Goal: Task Accomplishment & Management: Manage account settings

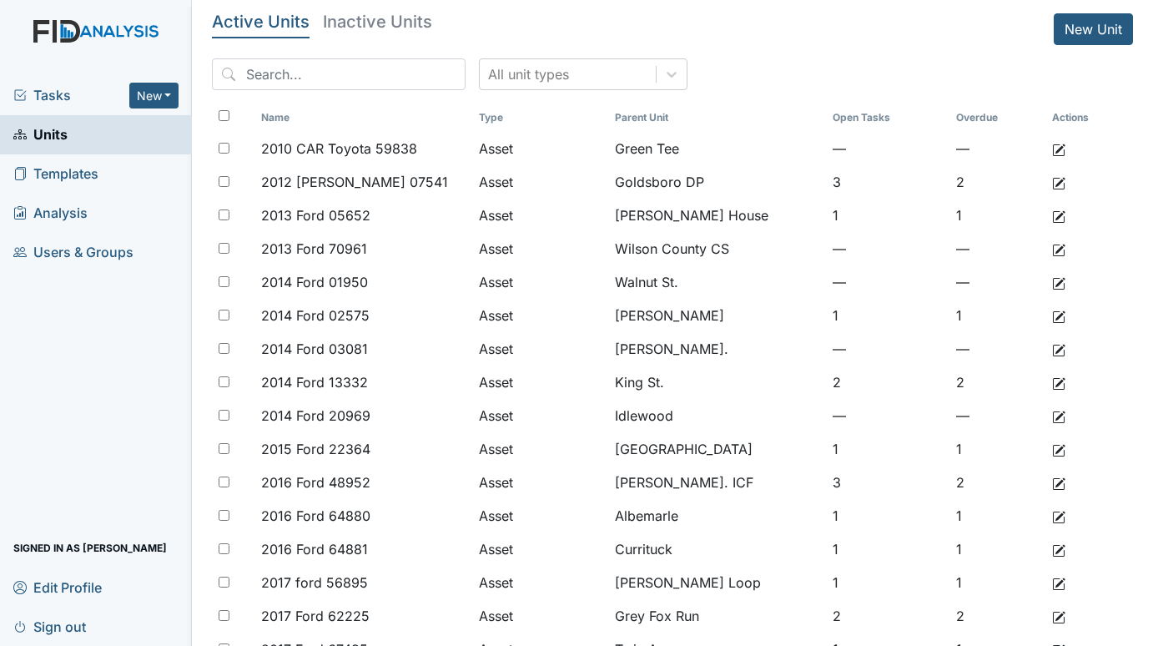
click at [56, 95] on span "Tasks" at bounding box center [71, 95] width 116 height 20
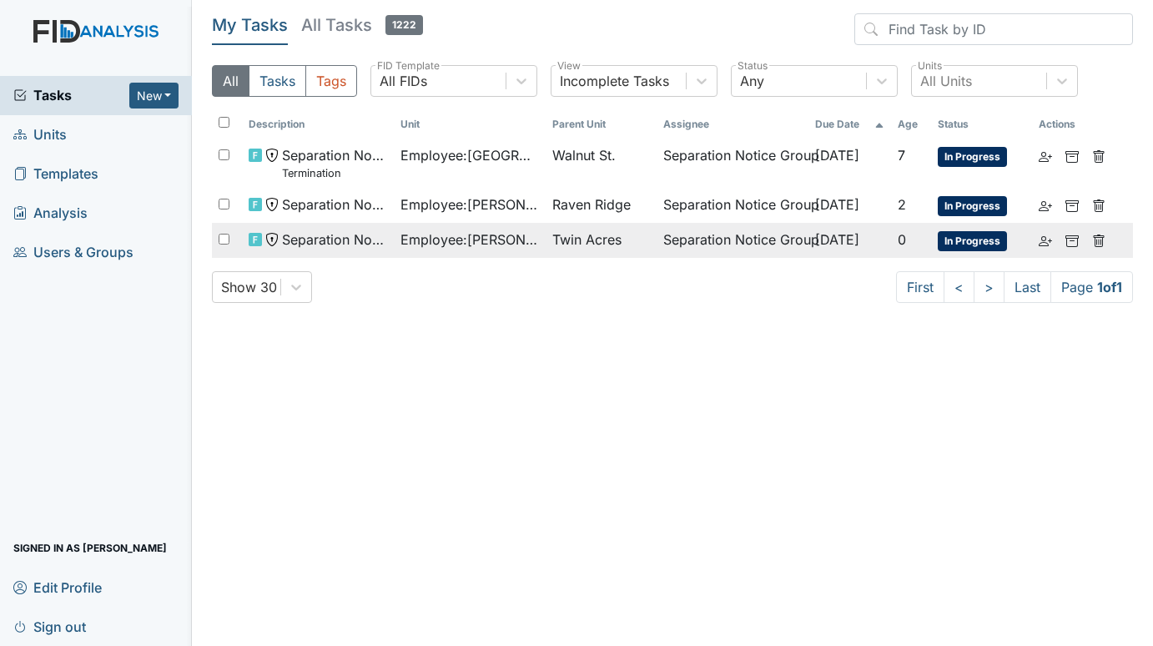
click at [571, 234] on span "Twin Acres" at bounding box center [586, 239] width 69 height 20
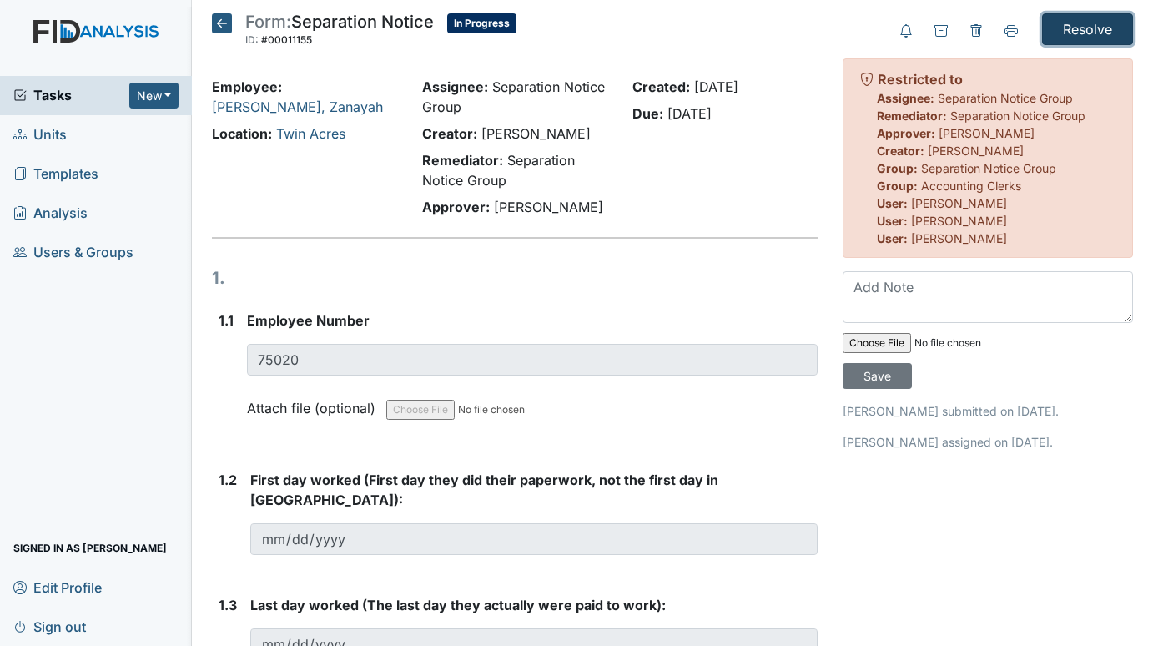
click at [1070, 24] on input "Resolve" at bounding box center [1087, 29] width 91 height 32
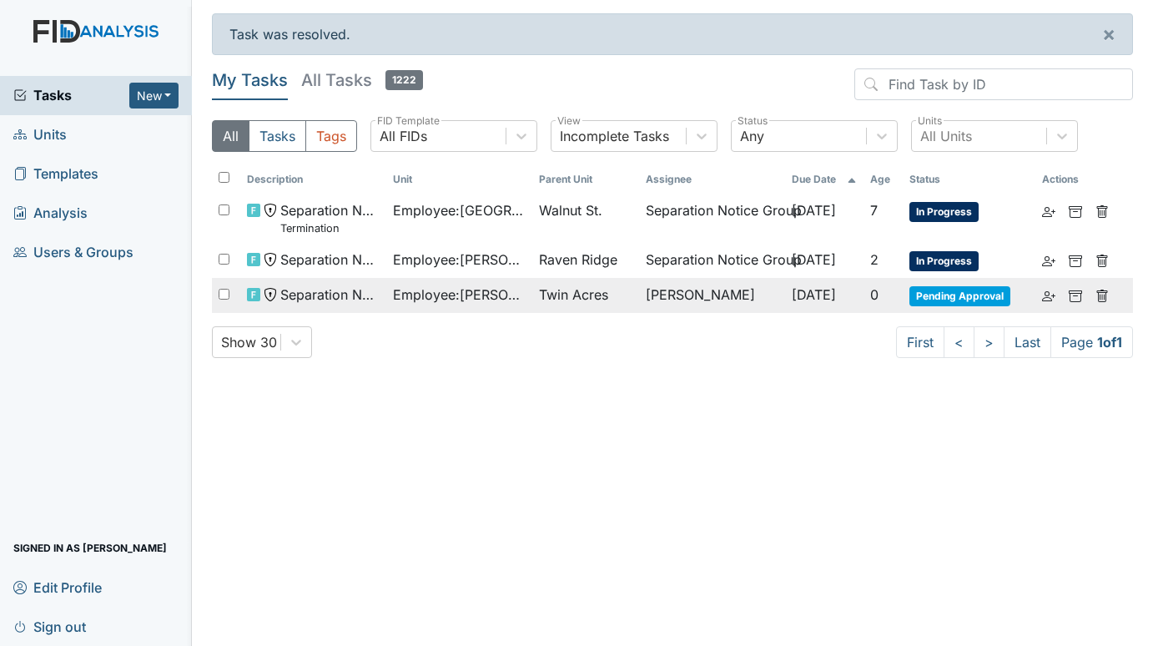
click at [473, 289] on span "Employee : Rainey, Zanayah" at bounding box center [459, 294] width 133 height 20
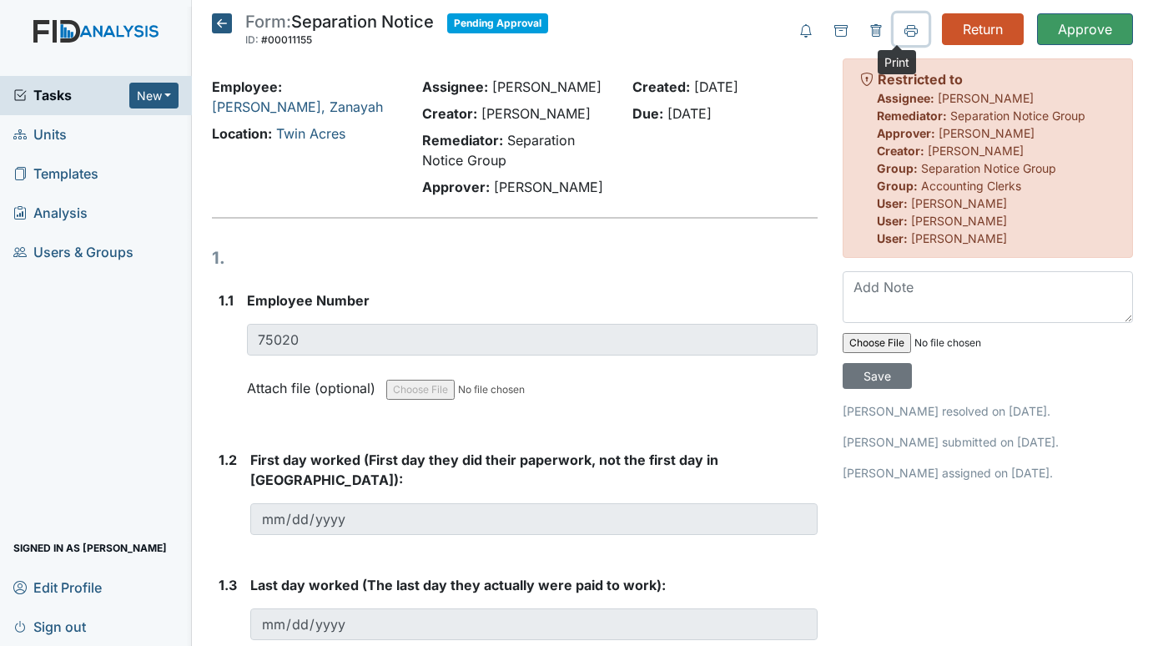
click at [904, 24] on icon at bounding box center [910, 30] width 13 height 13
click at [639, 180] on div "Created: Aug 27, 2025 Due: Sep 11, 2025" at bounding box center [725, 140] width 210 height 127
click at [44, 125] on span "Units" at bounding box center [39, 135] width 53 height 26
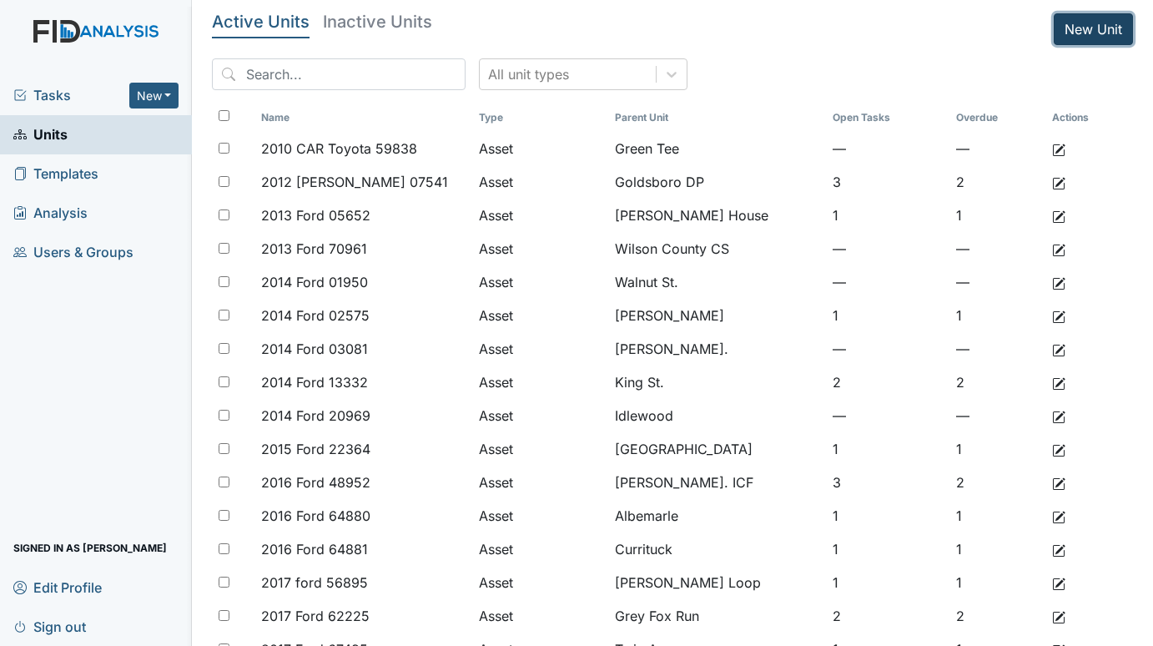
click at [1066, 19] on link "New Unit" at bounding box center [1093, 29] width 79 height 32
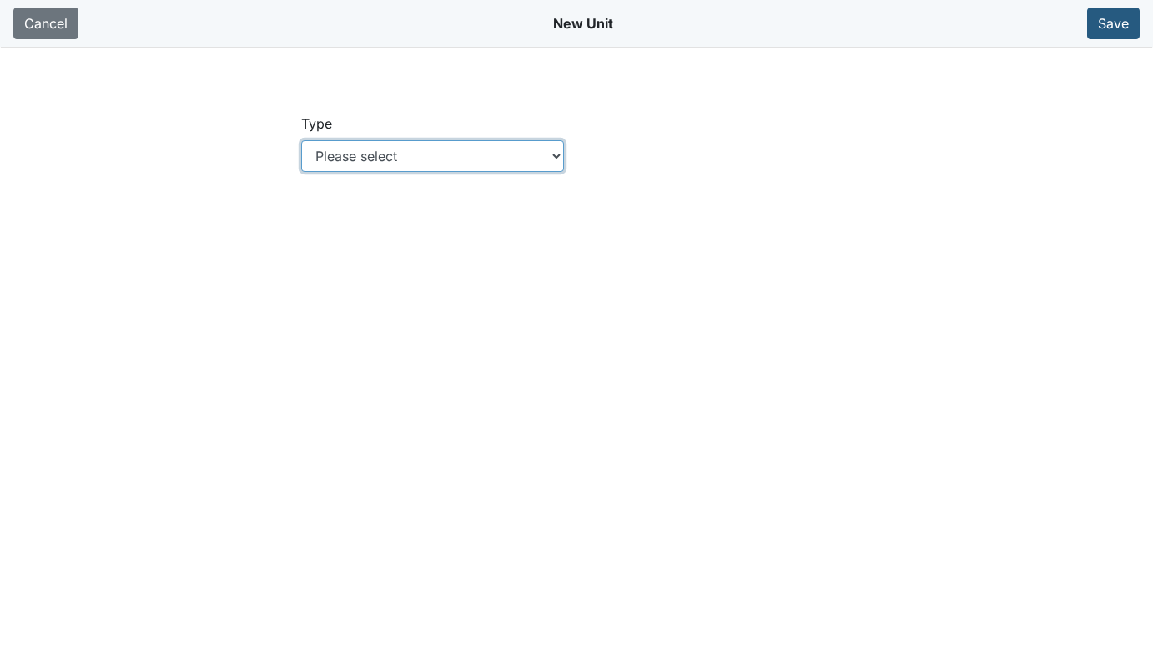
click at [461, 155] on select "Please select Location Location: Employee Location: Consumer Location: Asset Lo…" at bounding box center [433, 156] width 264 height 32
select select "c73a534c-0e54-49e9-a002-c9fa01df8b69"
click at [301, 140] on select "Please select Location Location: Employee Location: Consumer Location: Asset Lo…" at bounding box center [433, 156] width 264 height 32
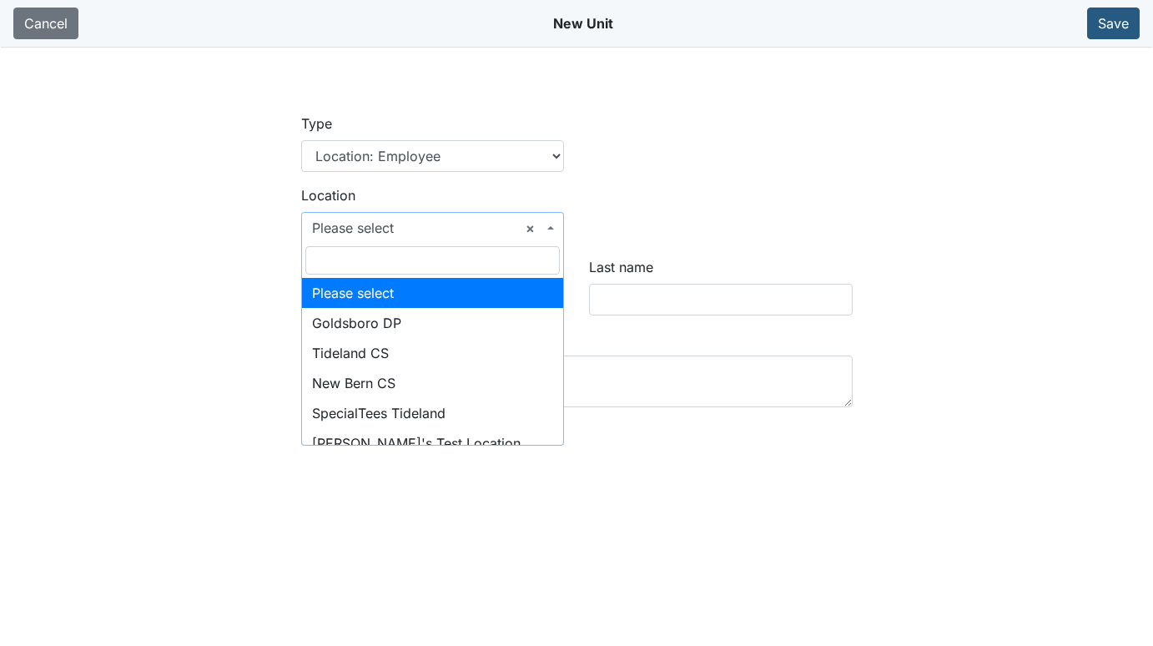
click at [558, 224] on span "× Please select" at bounding box center [433, 228] width 264 height 32
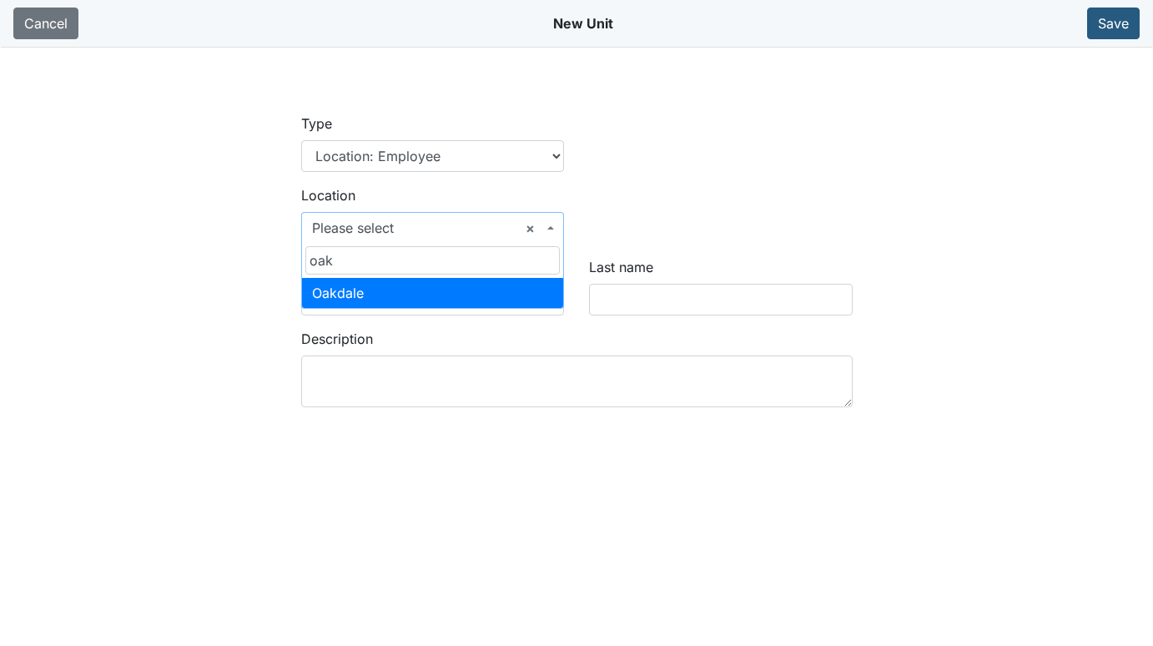
type input "oak"
select select "66104579-dac4-40e8-9843-f22e45b4b125"
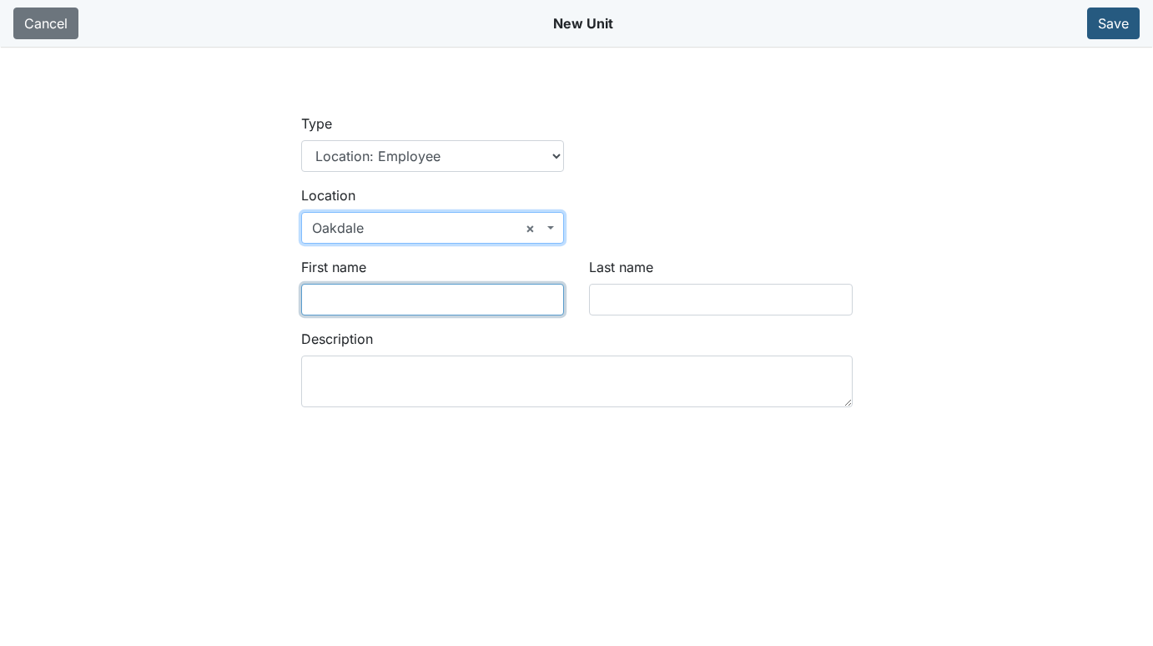
click at [420, 305] on input "First name" at bounding box center [433, 300] width 264 height 32
type input "[PERSON_NAME]'"
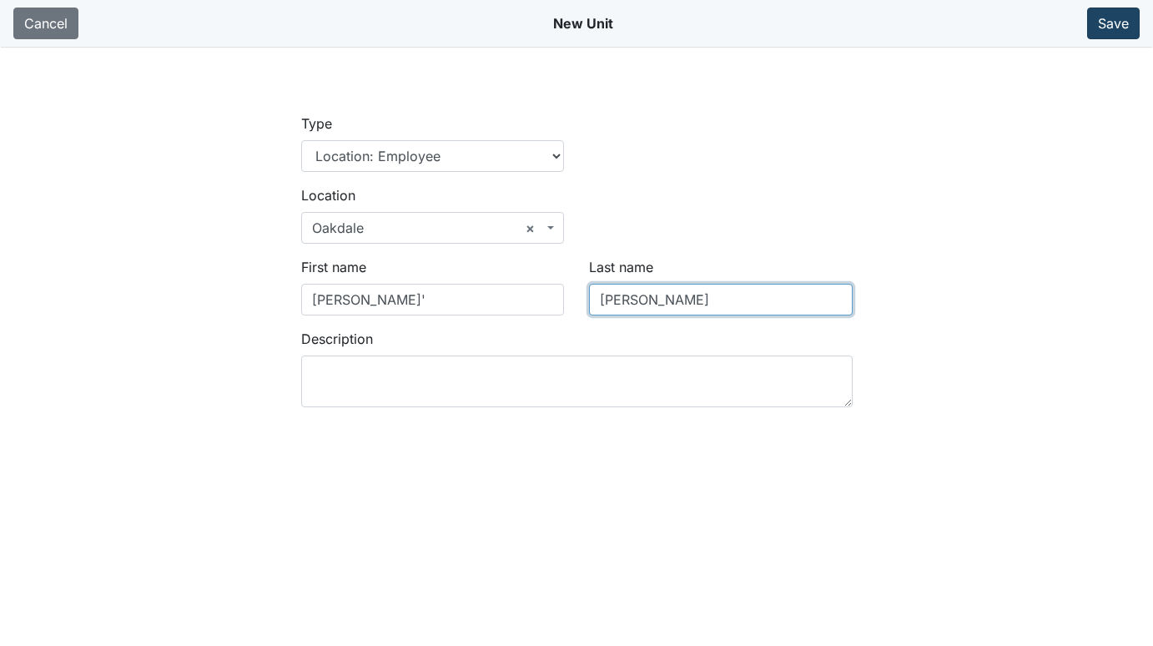
type input "Holmes"
click at [1099, 19] on button "Save" at bounding box center [1113, 24] width 53 height 32
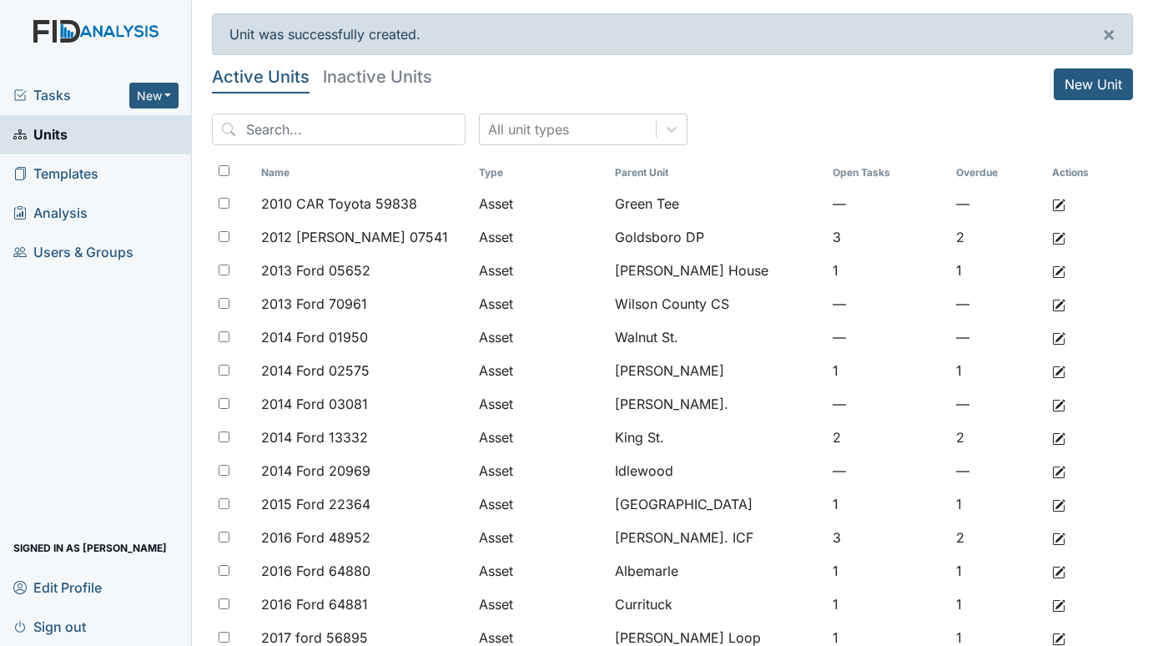
click at [77, 88] on span "Tasks" at bounding box center [71, 95] width 116 height 20
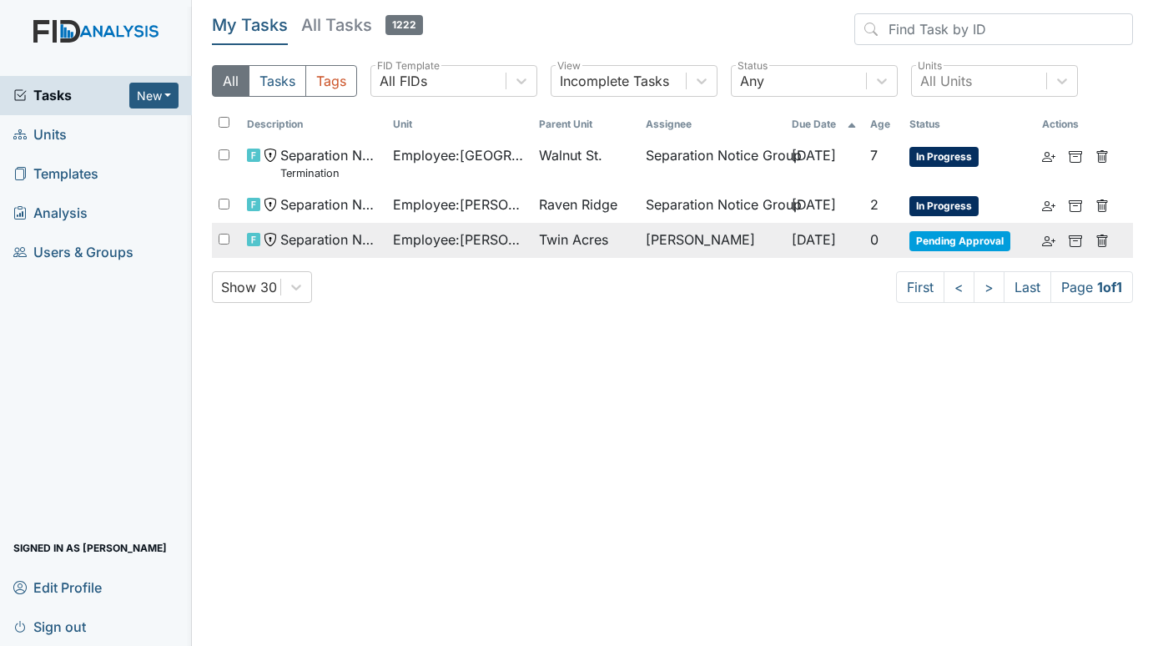
click at [639, 238] on td "[PERSON_NAME]" at bounding box center [712, 240] width 146 height 35
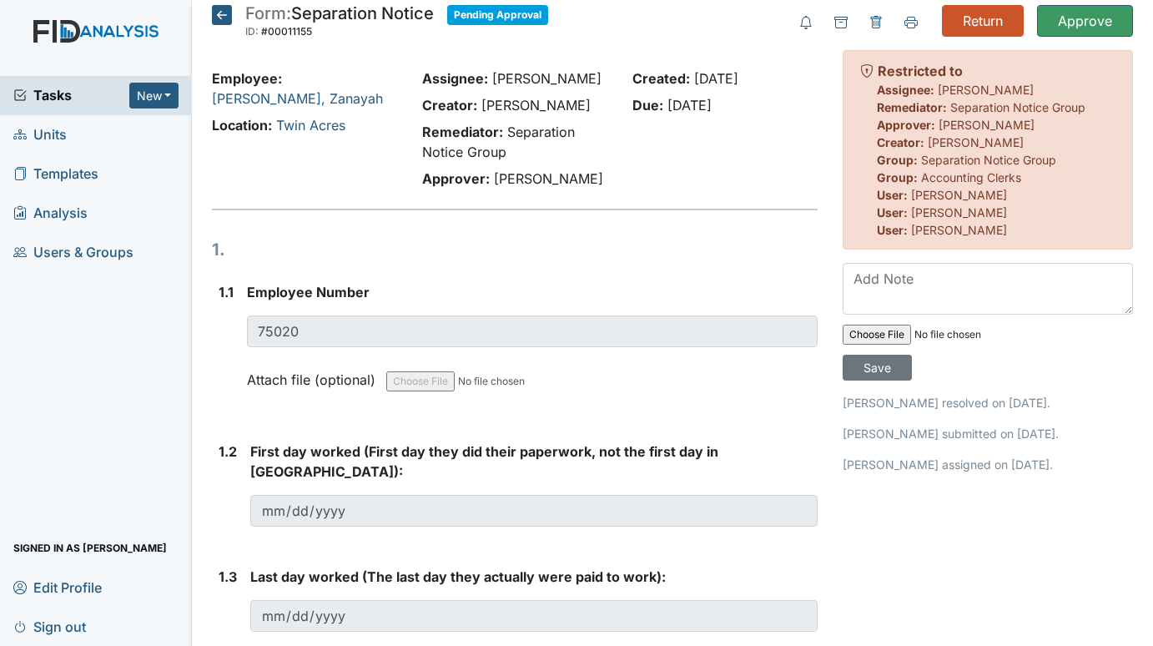
scroll to position [6, 0]
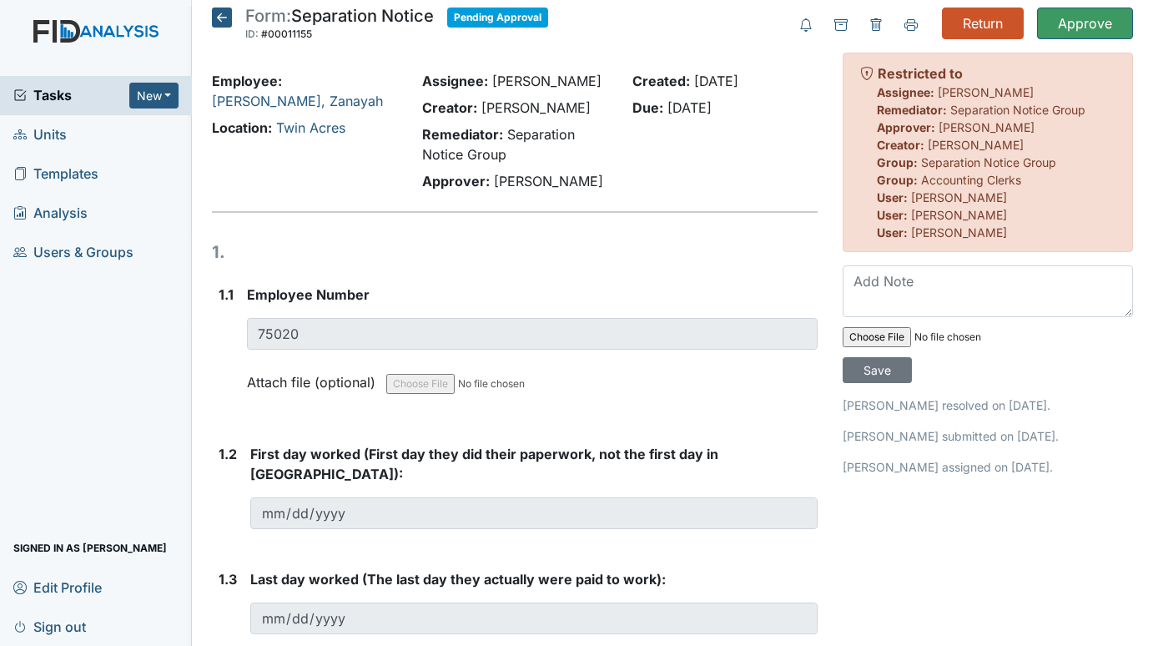
click at [881, 277] on textarea at bounding box center [988, 291] width 290 height 52
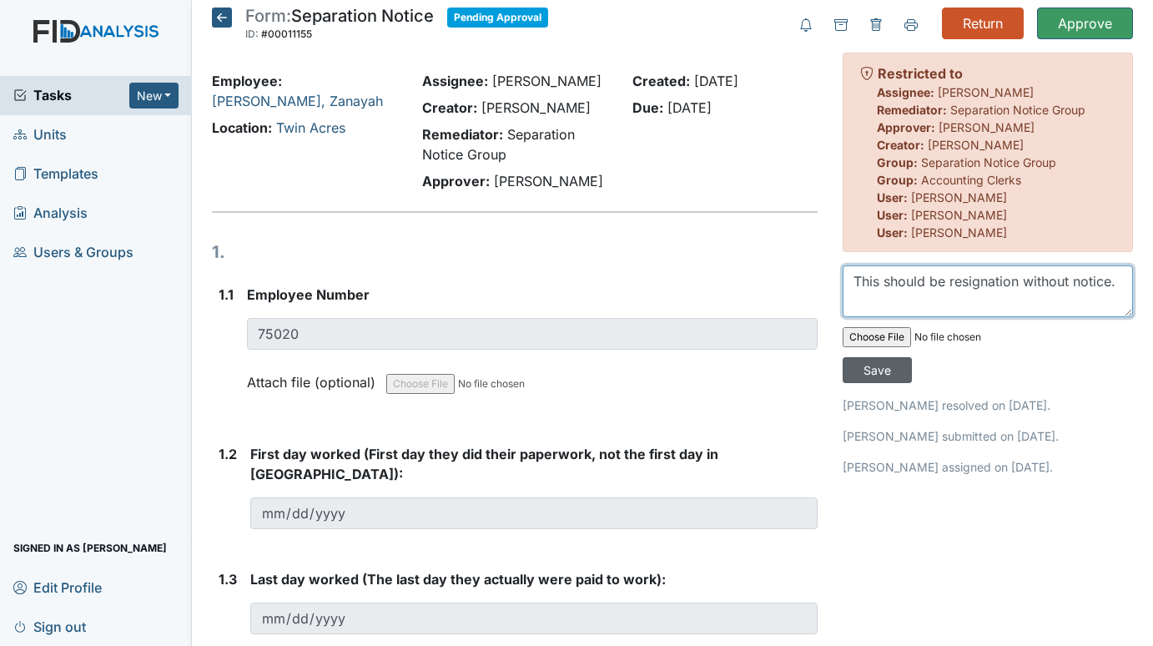
type textarea "This should be resignation without notice."
click at [868, 365] on input "Save" at bounding box center [877, 370] width 69 height 26
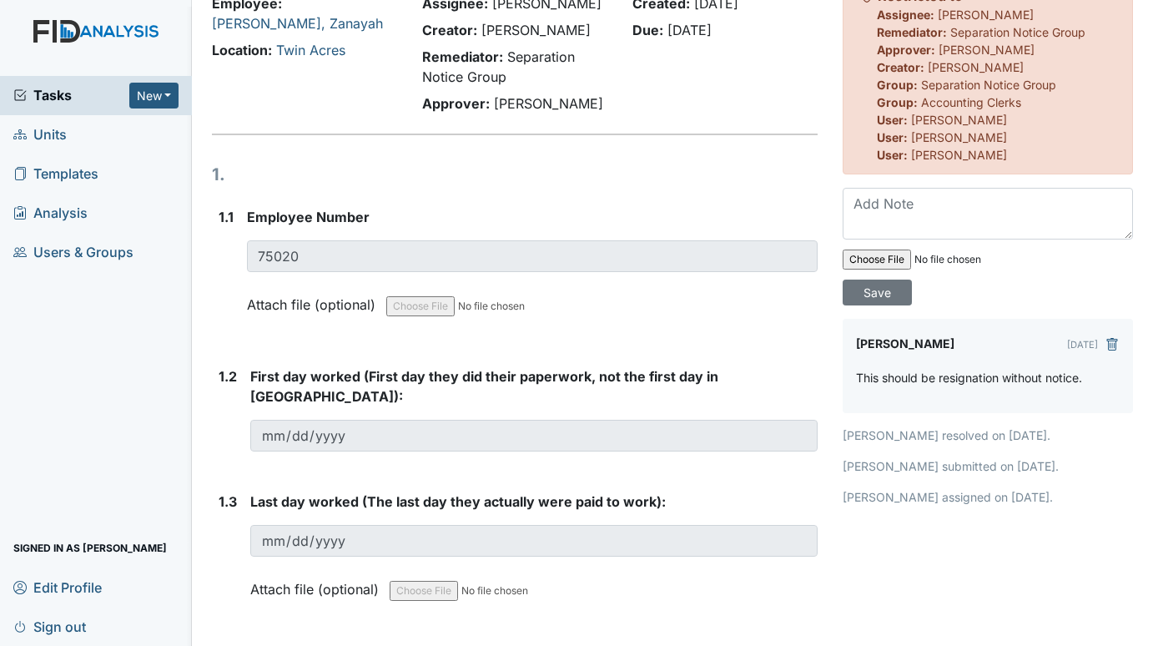
scroll to position [0, 0]
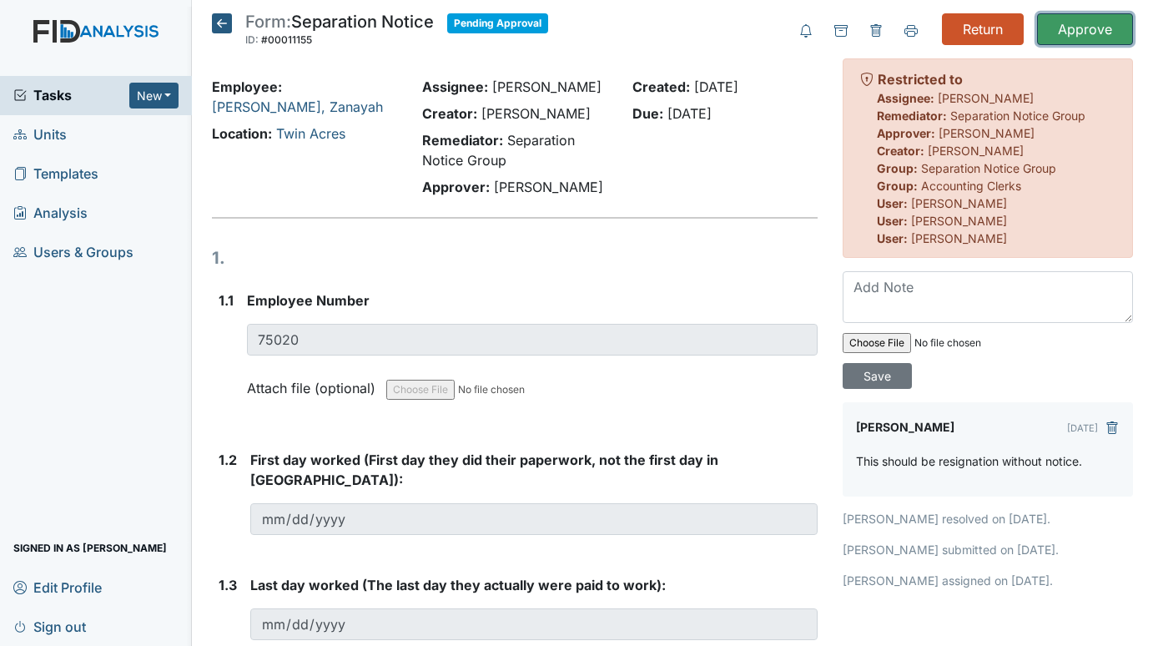
click at [1082, 24] on input "Approve" at bounding box center [1085, 29] width 96 height 32
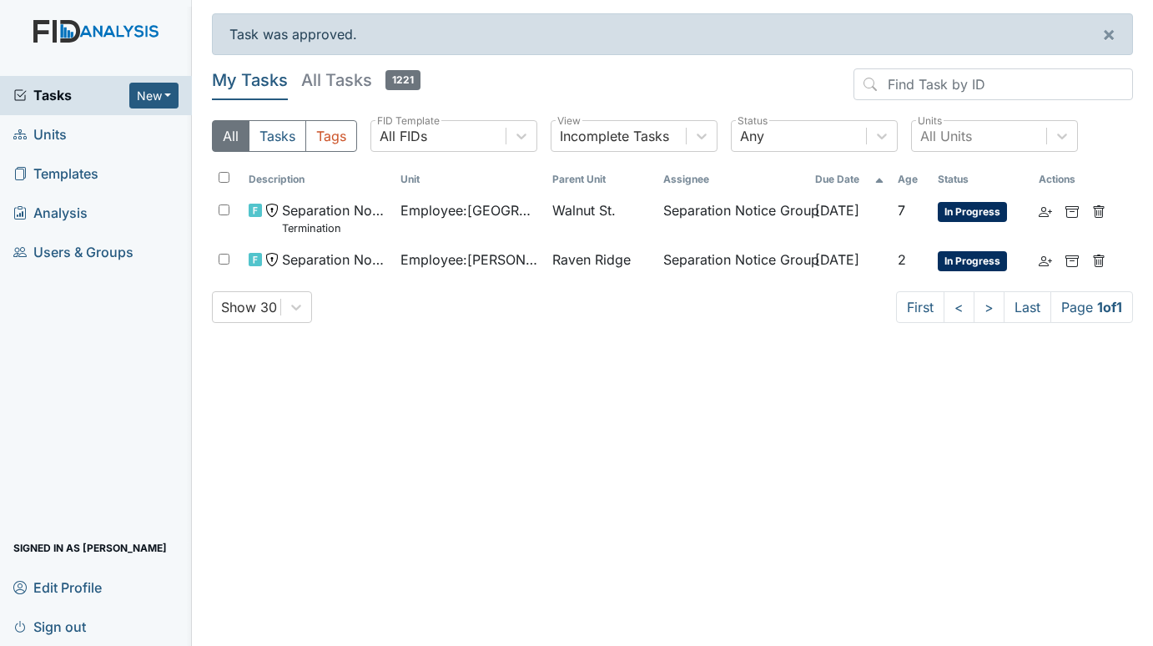
click at [32, 133] on span "Units" at bounding box center [39, 135] width 53 height 26
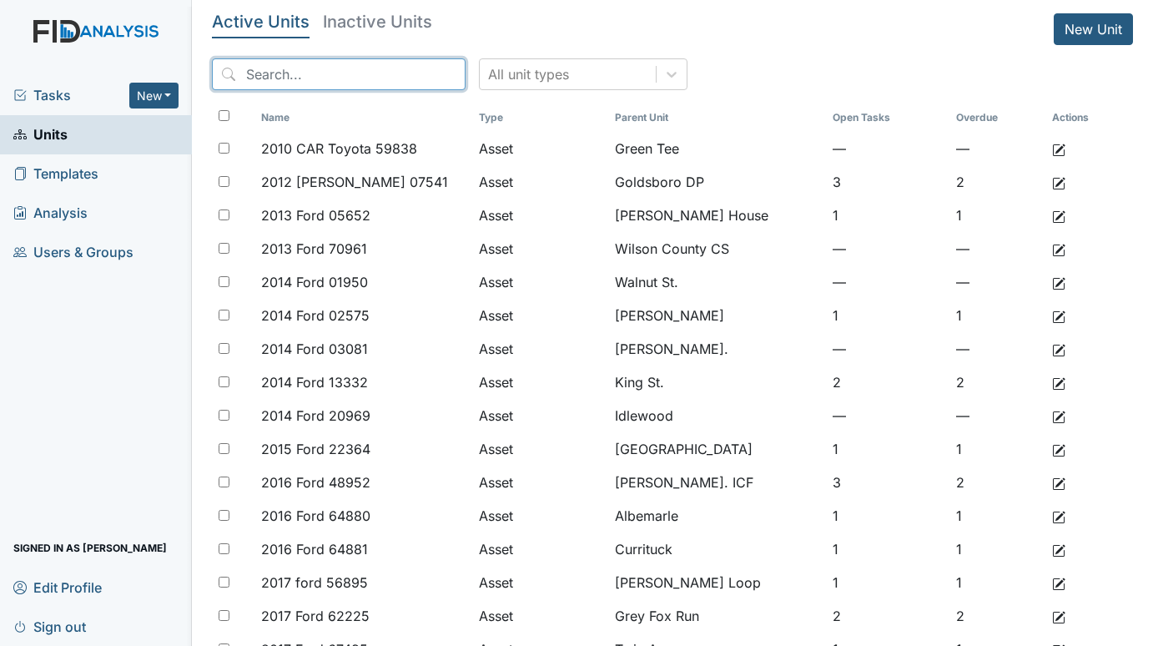
click at [299, 71] on input "search" at bounding box center [339, 74] width 254 height 32
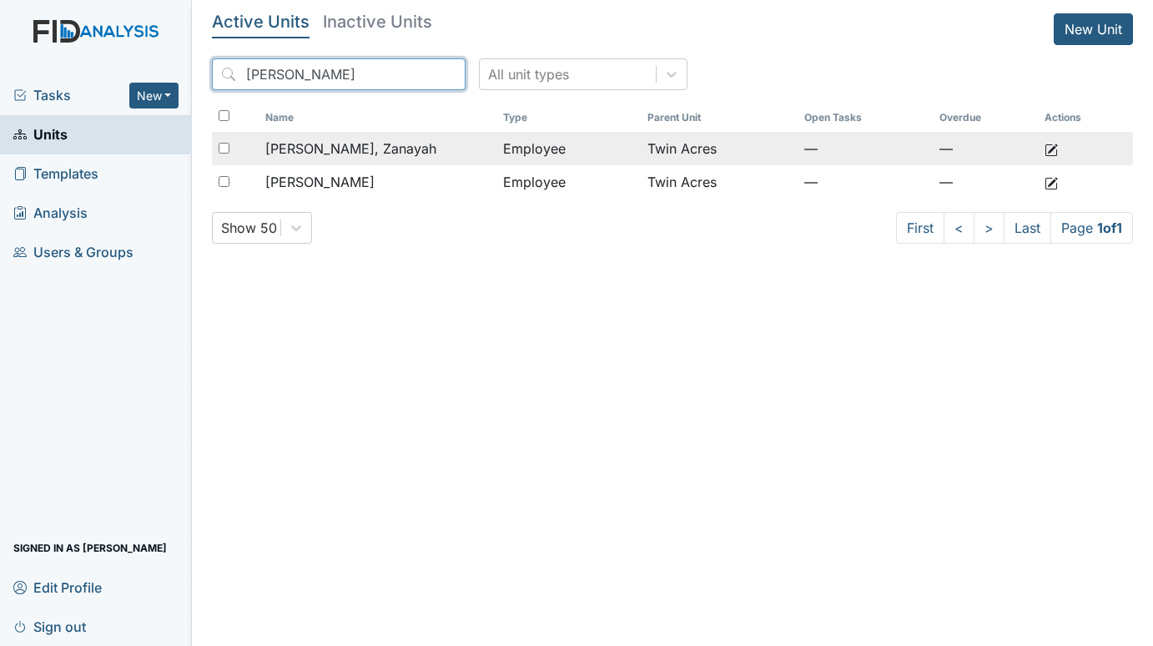
type input "rainey"
click at [325, 140] on span "[PERSON_NAME], Zanayah" at bounding box center [350, 148] width 171 height 20
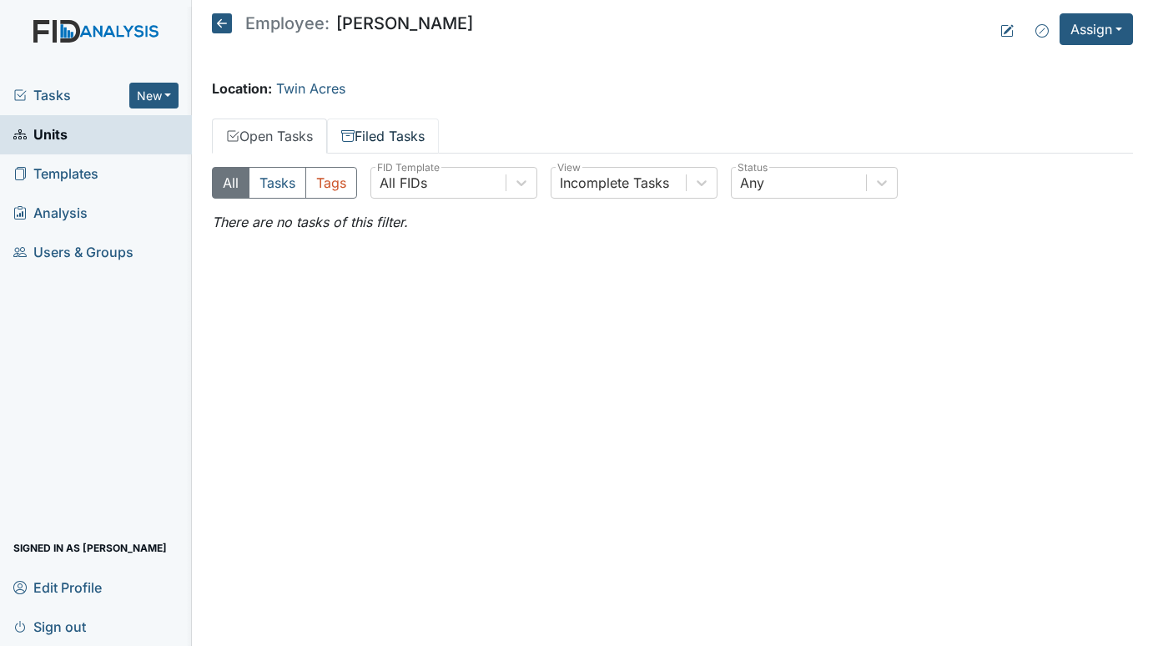
click at [366, 132] on link "Filed Tasks" at bounding box center [383, 135] width 112 height 35
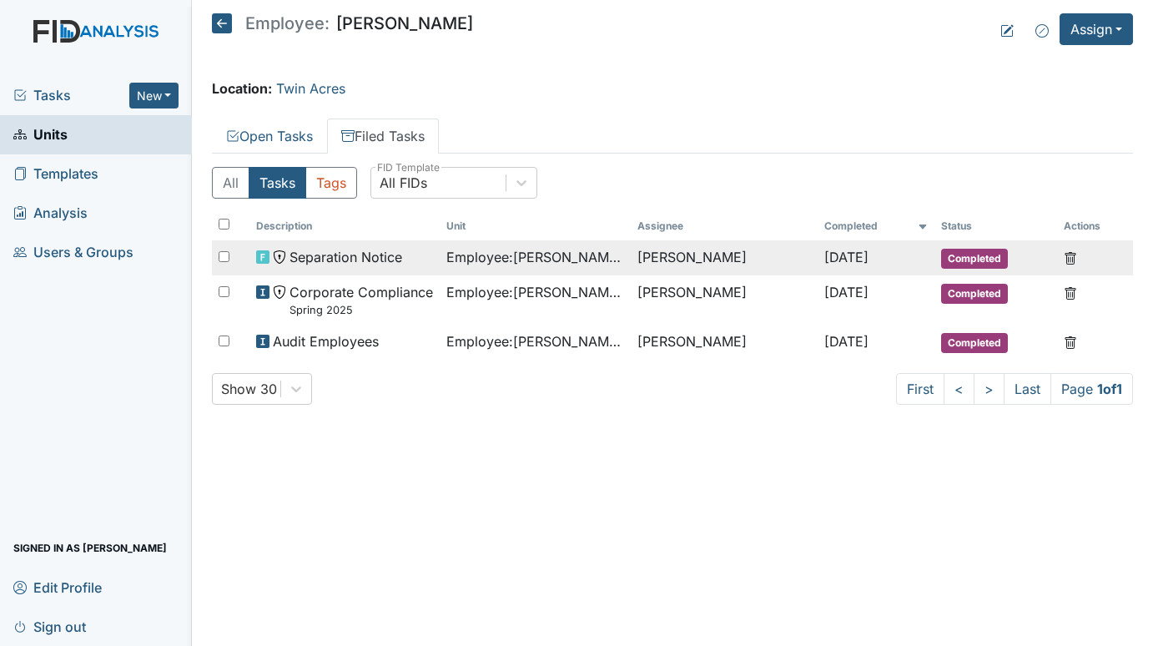
click at [362, 256] on span "Separation Notice" at bounding box center [345, 257] width 113 height 20
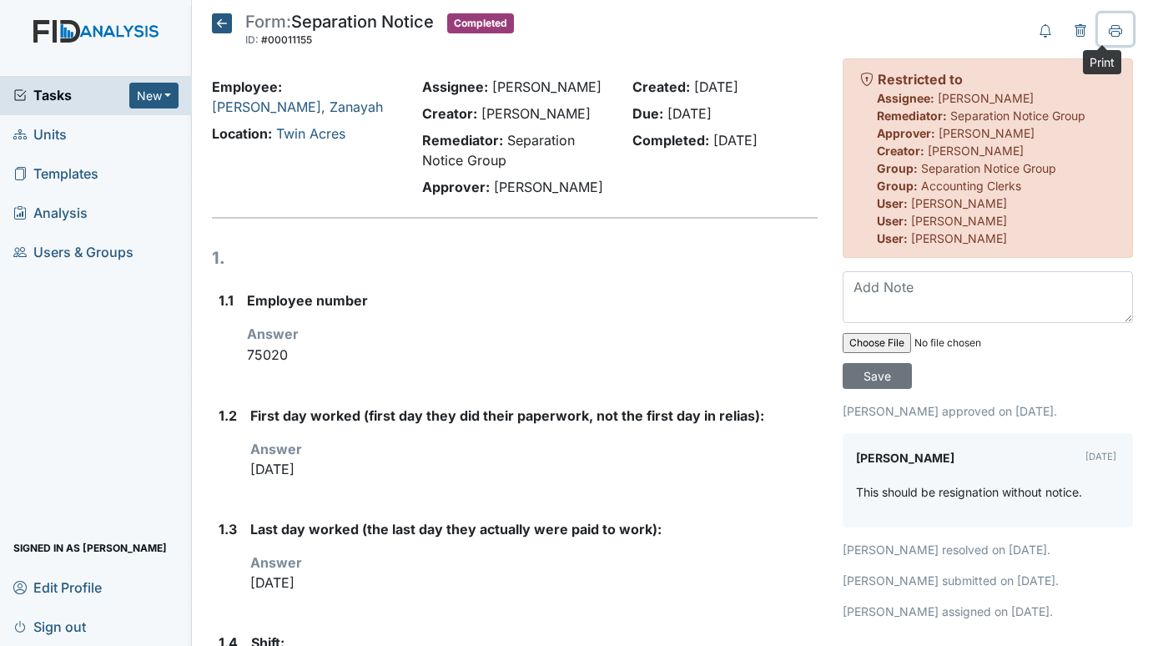
click at [1109, 28] on icon at bounding box center [1115, 29] width 13 height 9
click at [218, 19] on icon at bounding box center [222, 23] width 20 height 20
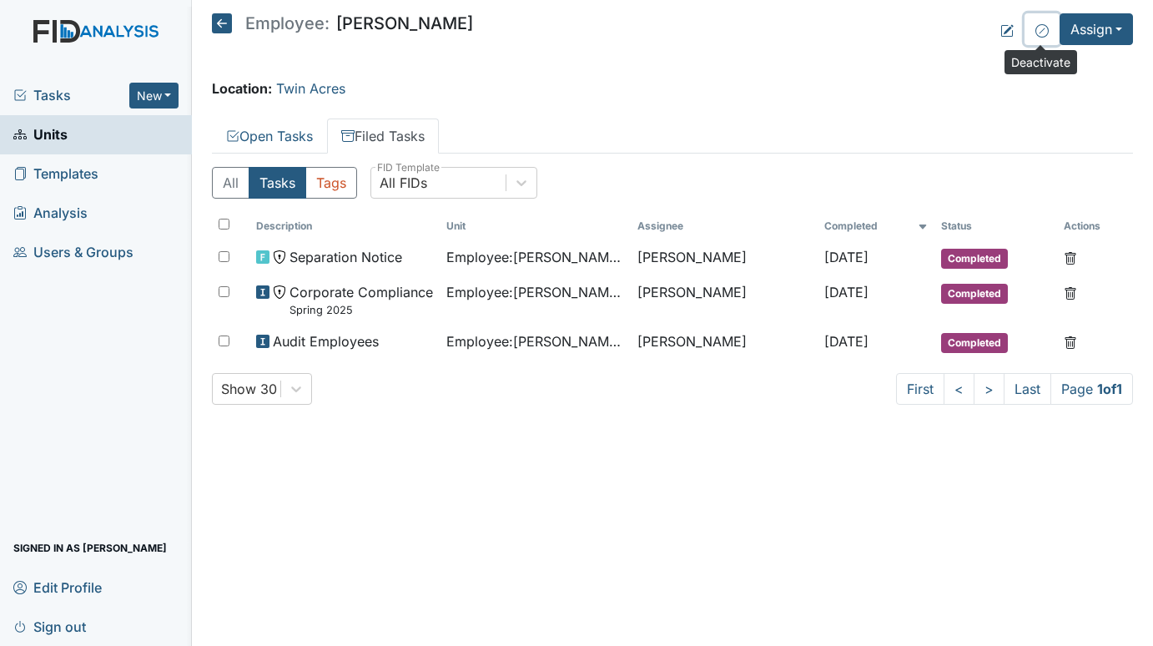
click at [1041, 33] on icon at bounding box center [1041, 30] width 13 height 13
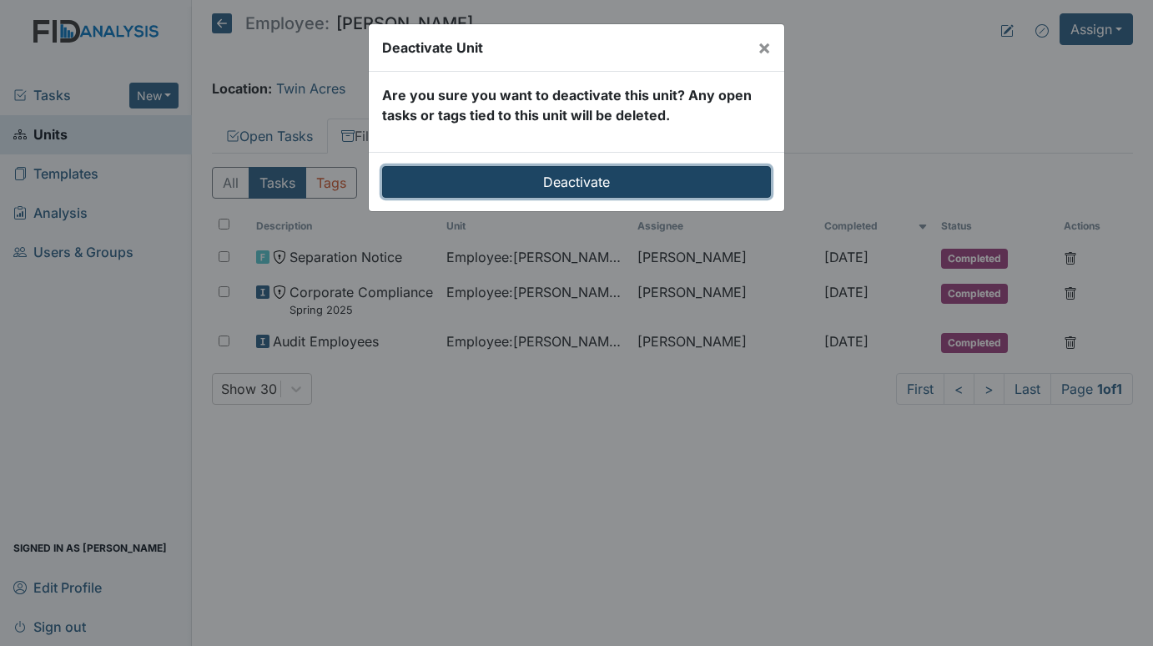
click at [615, 179] on input "Deactivate" at bounding box center [576, 182] width 389 height 32
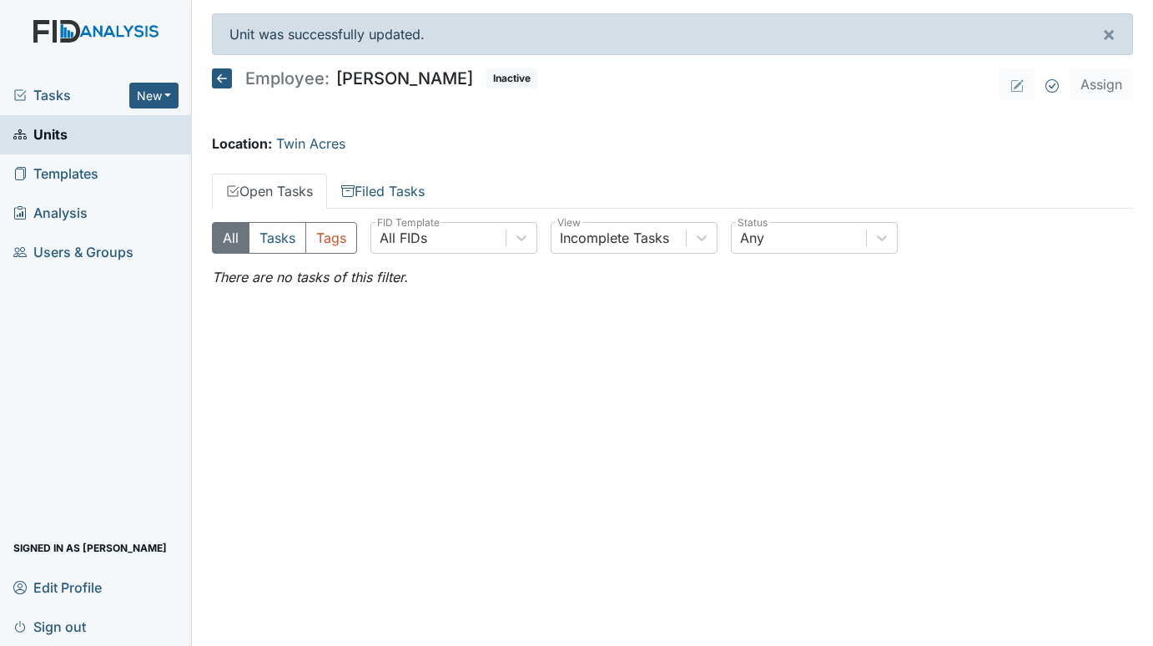
click at [39, 133] on span "Units" at bounding box center [40, 135] width 54 height 26
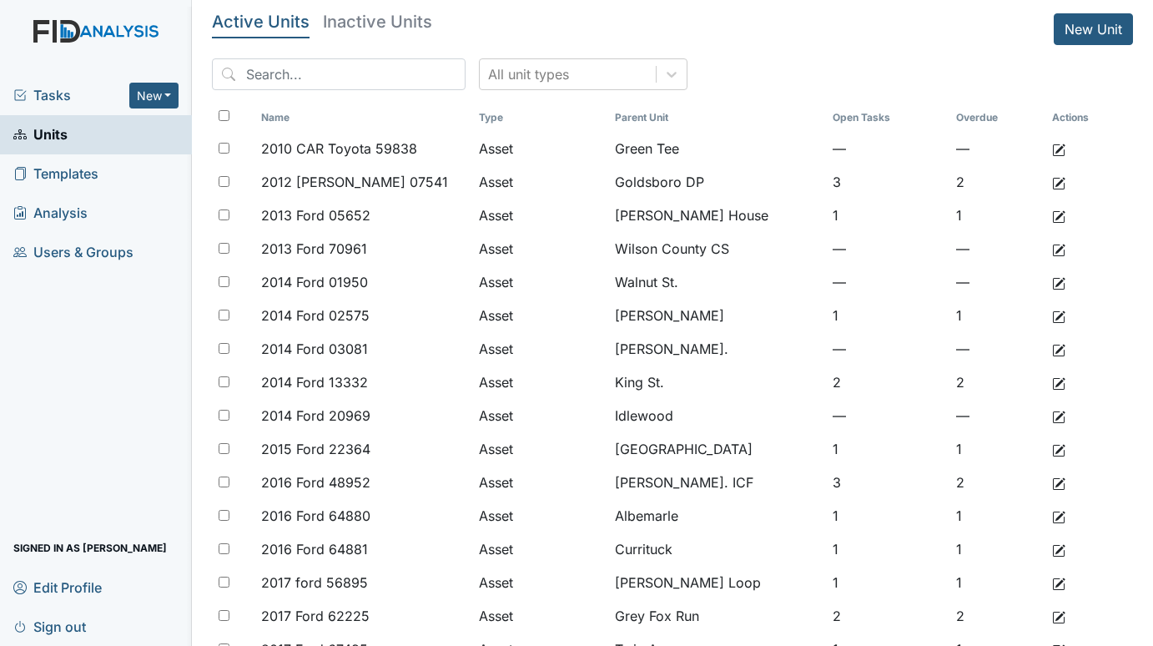
click at [44, 95] on span "Tasks" at bounding box center [71, 95] width 116 height 20
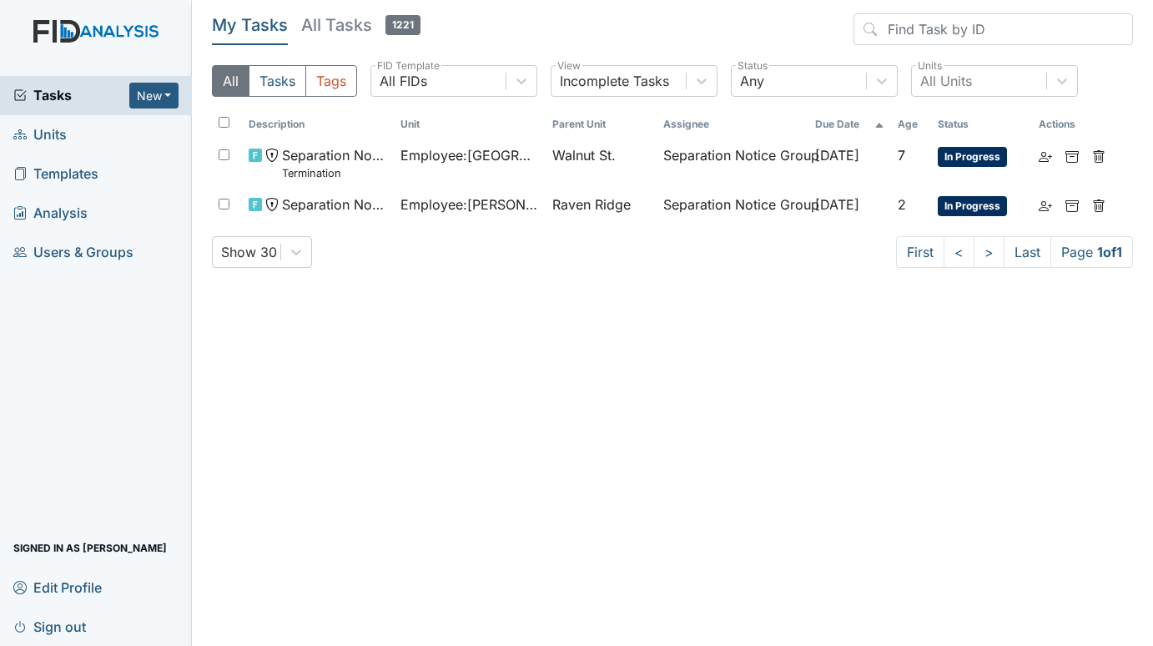
click at [52, 127] on span "Units" at bounding box center [39, 135] width 53 height 26
